Goal: Find specific page/section: Find specific page/section

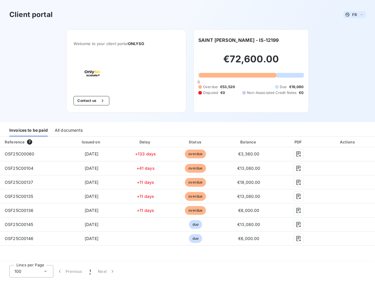
click at [354, 15] on span "FR" at bounding box center [354, 14] width 5 height 5
click at [90, 101] on button "Contact us" at bounding box center [90, 100] width 35 height 9
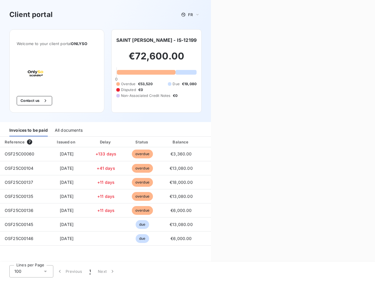
click at [225, 40] on div "Contact us Fill out the form below, and a member of our team will get back to y…" at bounding box center [293, 140] width 164 height 281
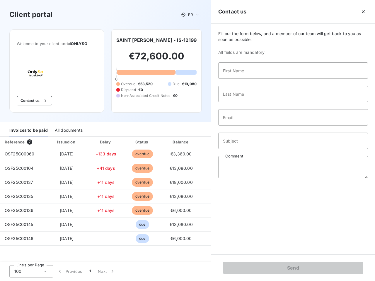
click at [28, 130] on div "Invoices to be paid" at bounding box center [28, 130] width 38 height 12
click at [68, 130] on div "All documents" at bounding box center [69, 130] width 28 height 12
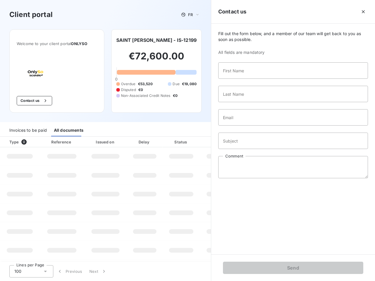
click at [31, 142] on div "Type 0" at bounding box center [22, 142] width 32 height 6
click at [91, 142] on div "Issued on" at bounding box center [105, 142] width 40 height 6
click at [145, 142] on div "Delay" at bounding box center [144, 142] width 33 height 6
click at [195, 142] on div at bounding box center [196, 142] width 6 height 6
click at [249, 142] on input "Subject" at bounding box center [293, 141] width 150 height 16
